Goal: Task Accomplishment & Management: Use online tool/utility

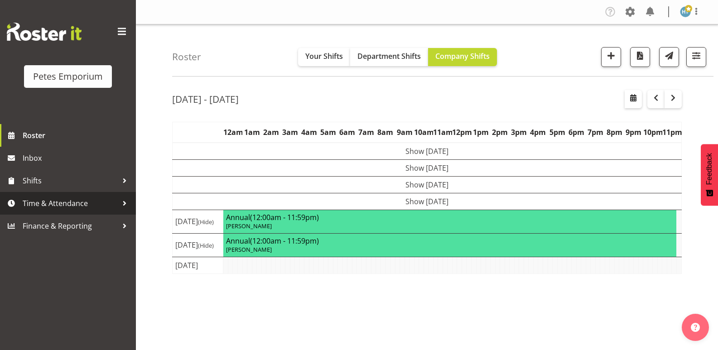
click at [52, 207] on span "Time & Attendance" at bounding box center [70, 204] width 95 height 14
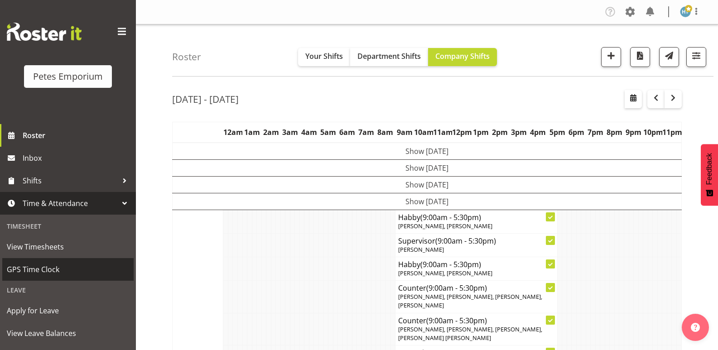
click at [36, 269] on span "GPS Time Clock" at bounding box center [68, 270] width 122 height 14
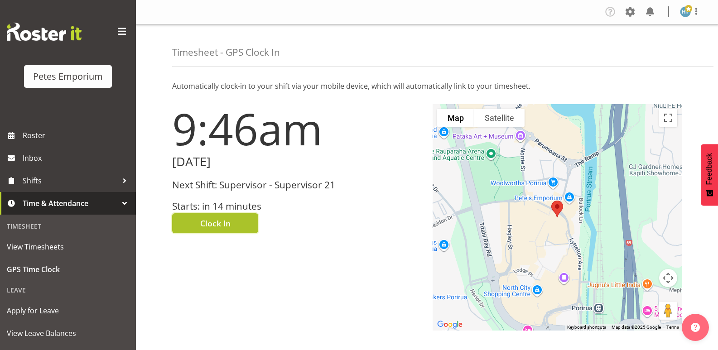
click at [231, 221] on button "Clock In" at bounding box center [215, 223] width 86 height 20
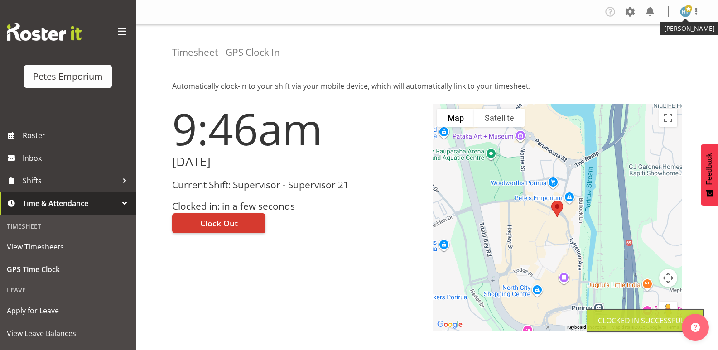
click at [689, 13] on img at bounding box center [685, 11] width 11 height 11
click at [644, 47] on link "Log Out" at bounding box center [658, 47] width 87 height 16
